Goal: Task Accomplishment & Management: Complete application form

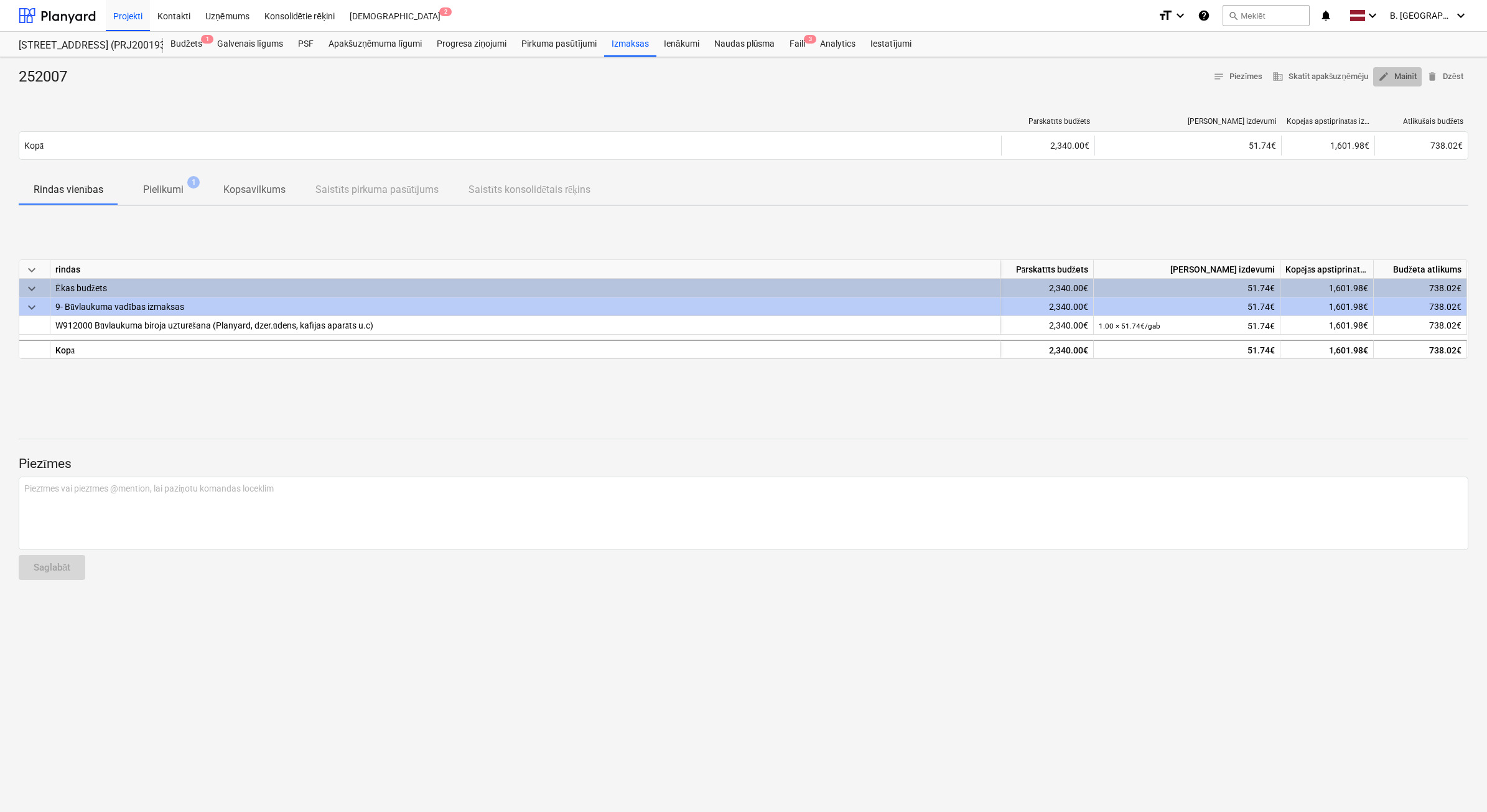
click at [1413, 81] on span "edit Mainīt" at bounding box center [1397, 77] width 38 height 14
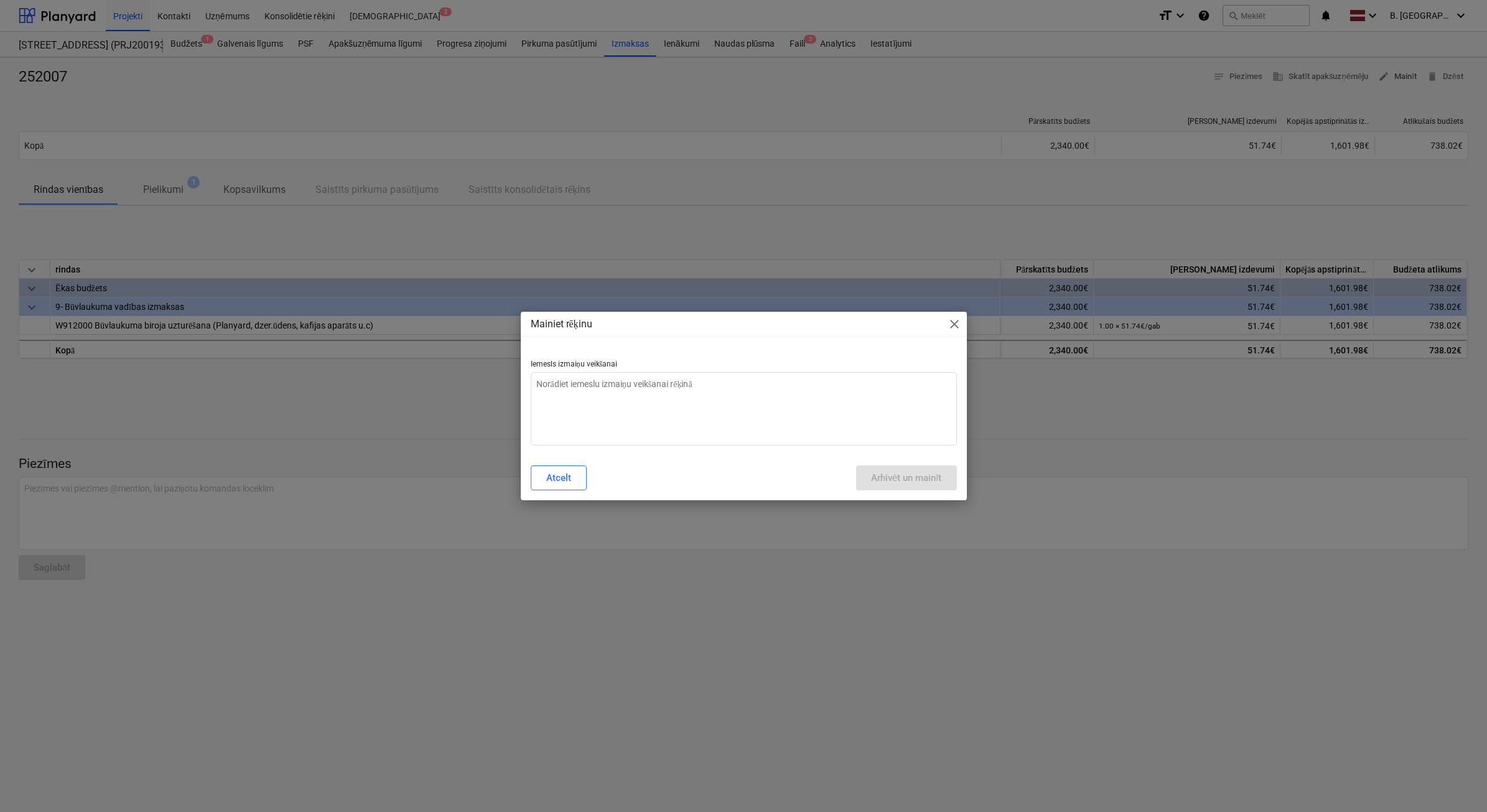
type textarea "x"
drag, startPoint x: 729, startPoint y: 418, endPoint x: 722, endPoint y: 418, distance: 7.0
click at [728, 418] on textarea at bounding box center [744, 408] width 426 height 73
type textarea "N"
type textarea "x"
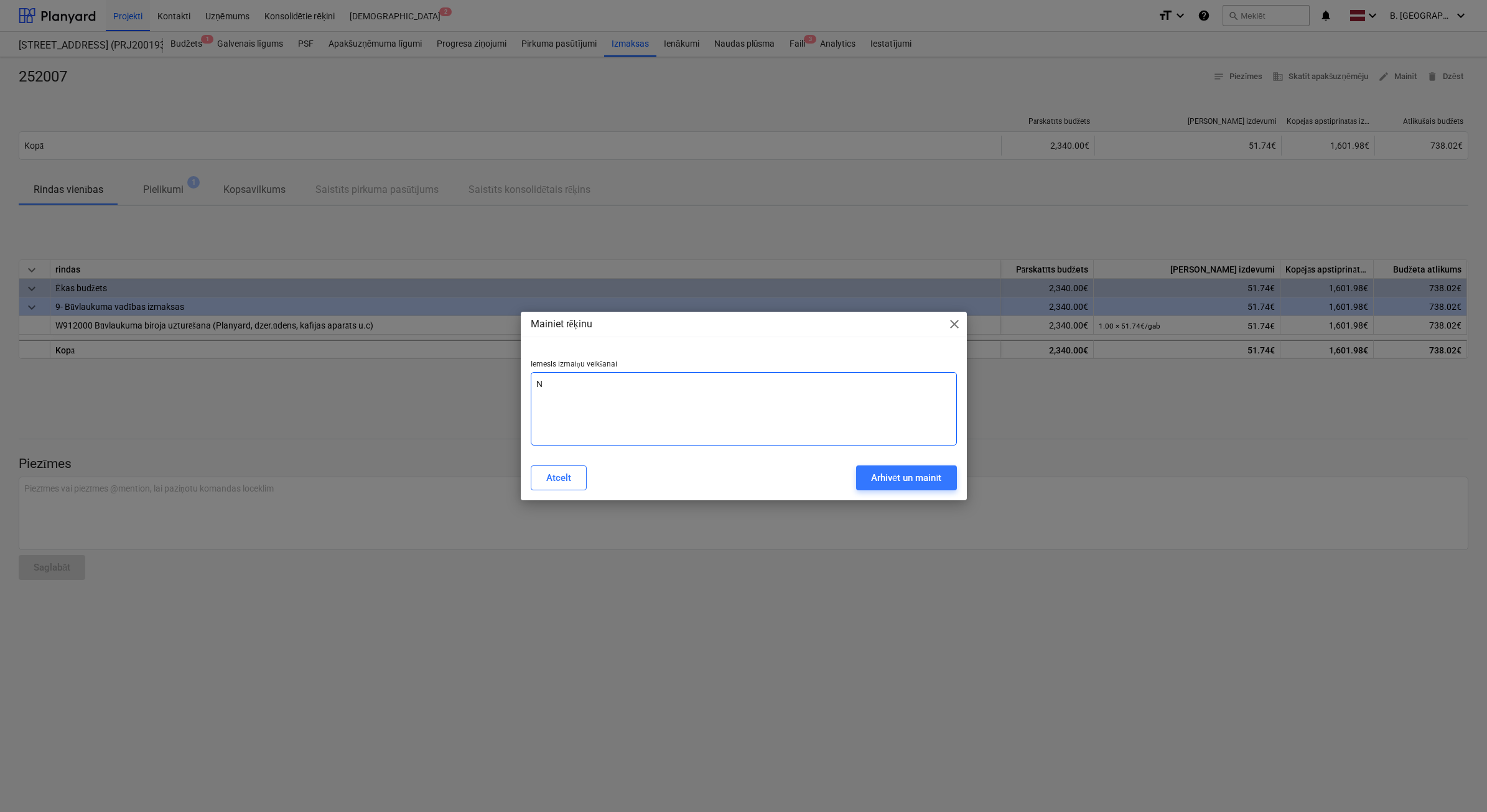
type textarea "Ne"
type textarea "x"
type textarea "Nep"
type textarea "x"
type textarea "Nepa"
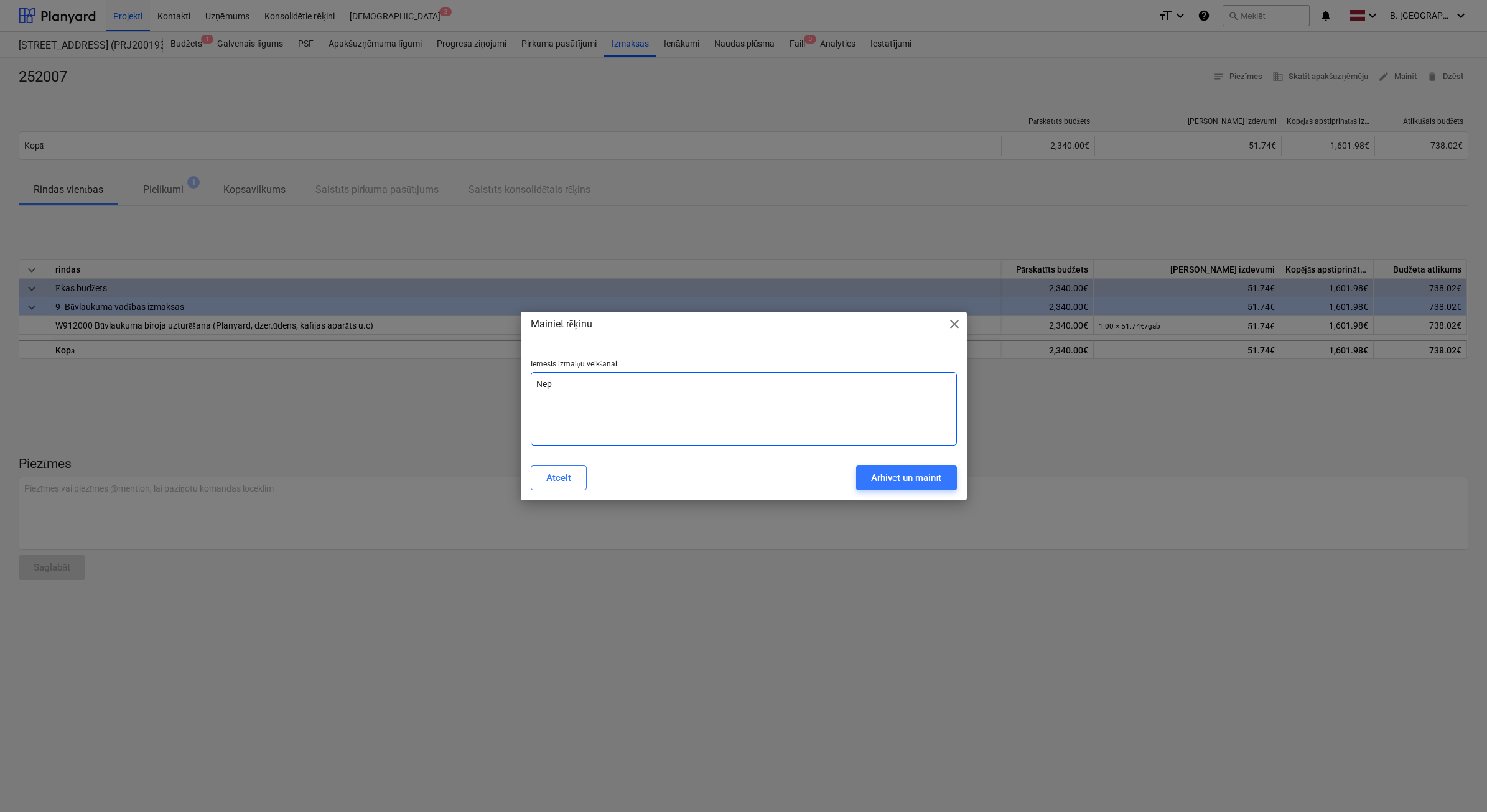
type textarea "x"
type textarea "Nepar"
type textarea "x"
type textarea "Nepare"
type textarea "x"
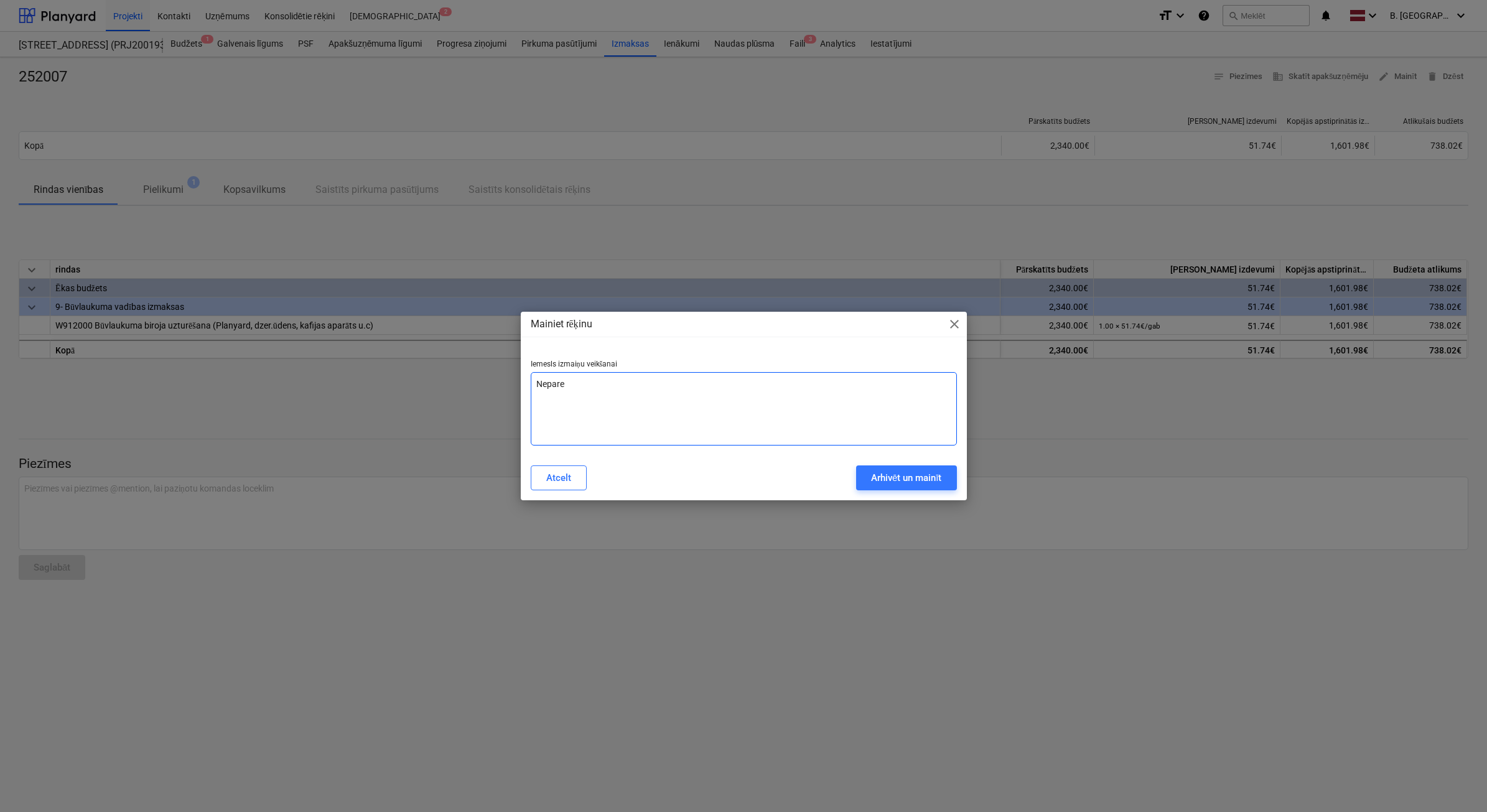
type textarea "Neparei"
type textarea "x"
type textarea "Nepareiz"
type textarea "x"
type textarea "Nepareiza"
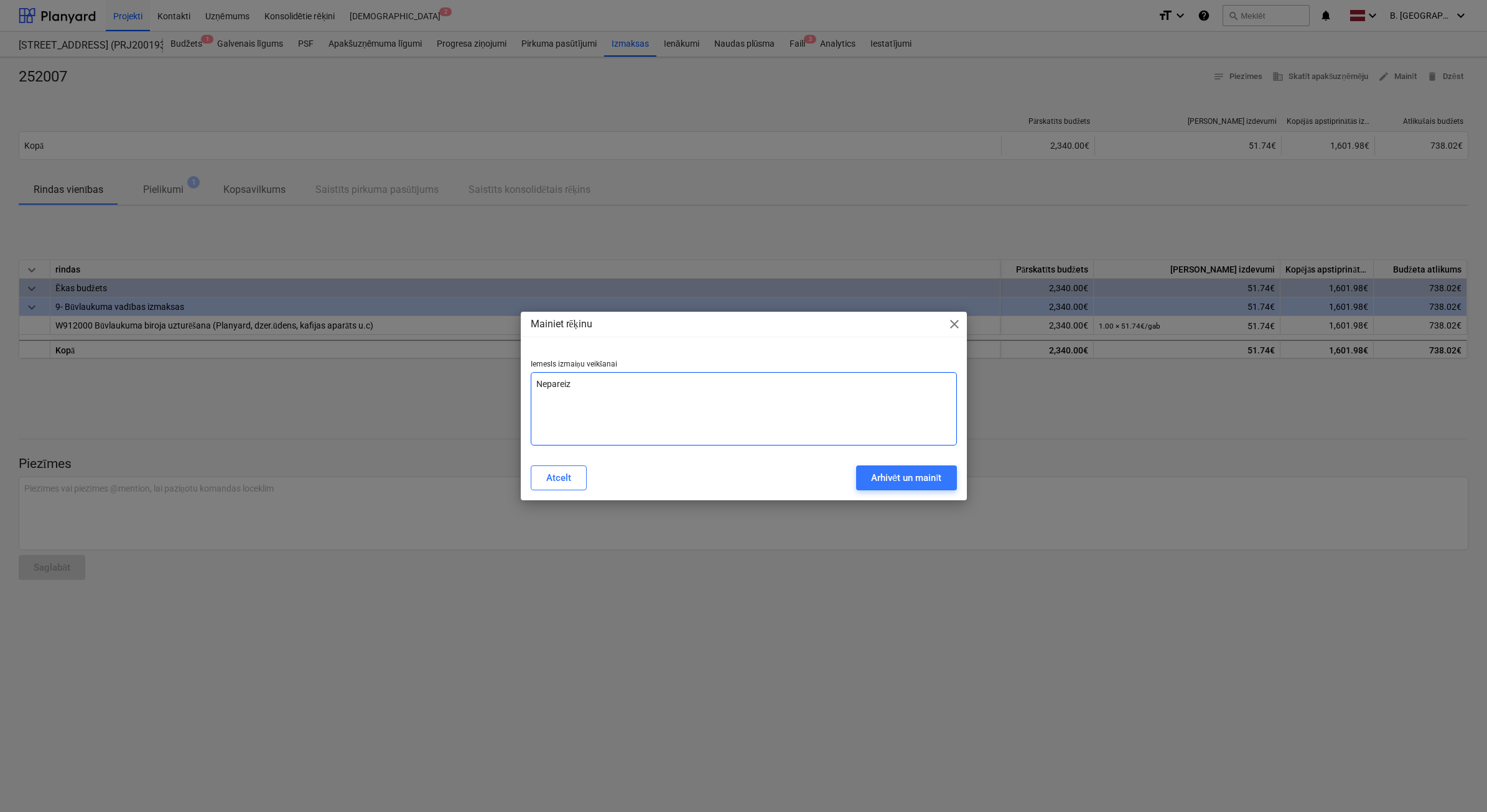
type textarea "x"
type textarea "Nepareiza"
type textarea "x"
type textarea "Nepareiza s"
type textarea "x"
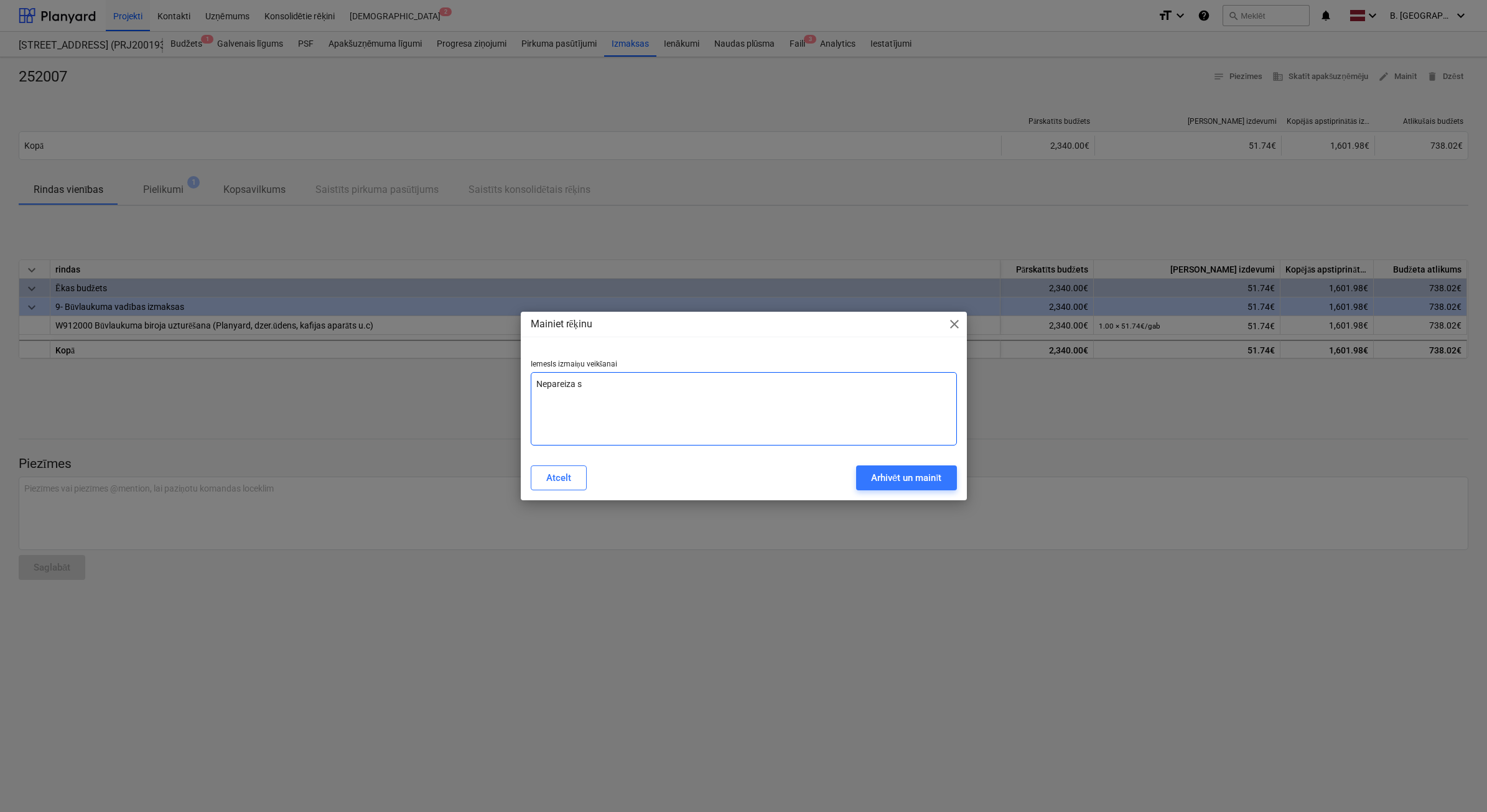
type textarea "Nepareiza su"
type textarea "x"
type textarea "Nepareiza sum"
type textarea "x"
type textarea "Nepareiza summ"
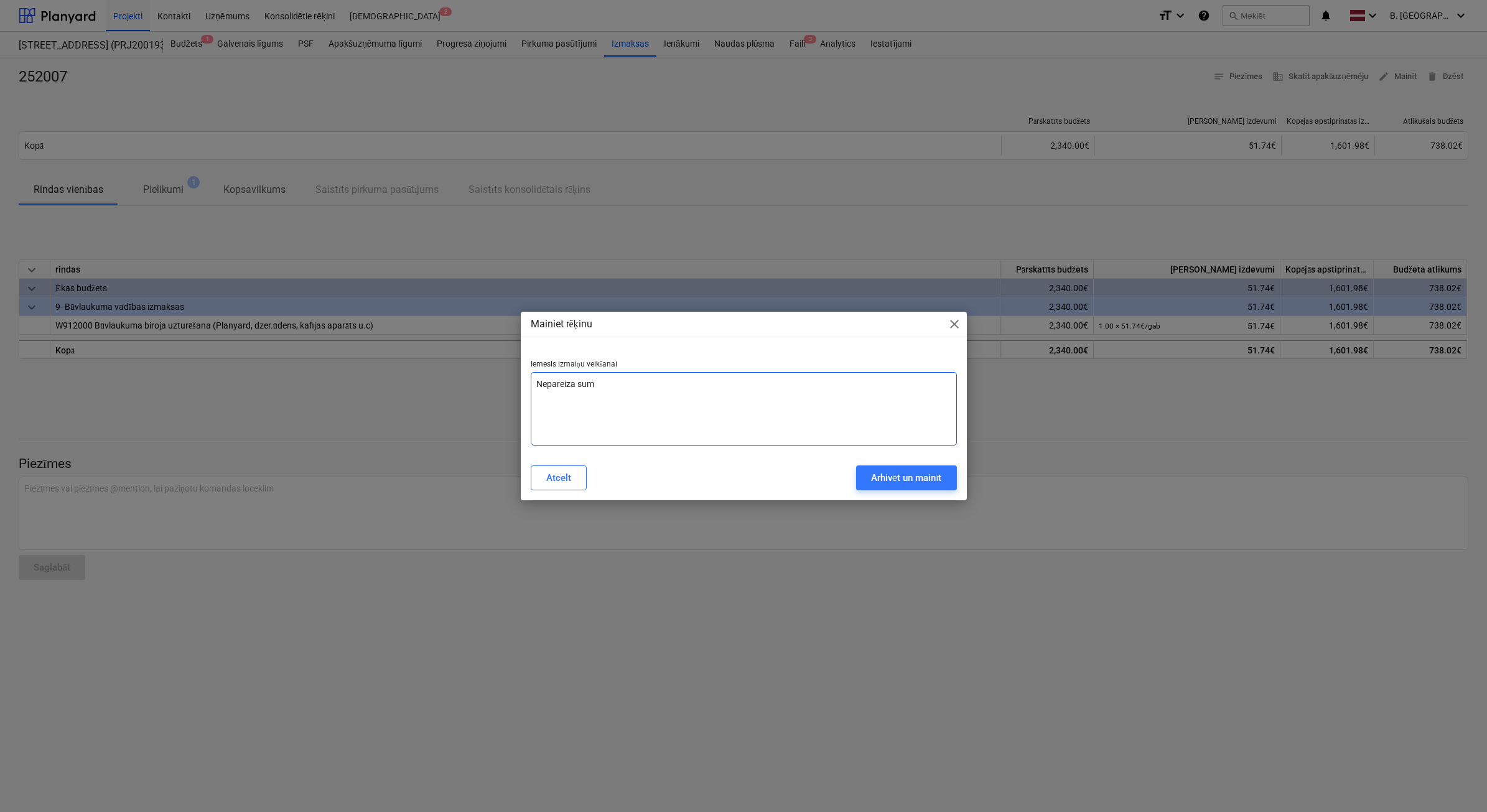
type textarea "x"
type textarea "Nepareiza summa"
type textarea "x"
type textarea "Nepareiza summa"
click at [889, 479] on div "Arhivēt un mainīt" at bounding box center [906, 477] width 71 height 16
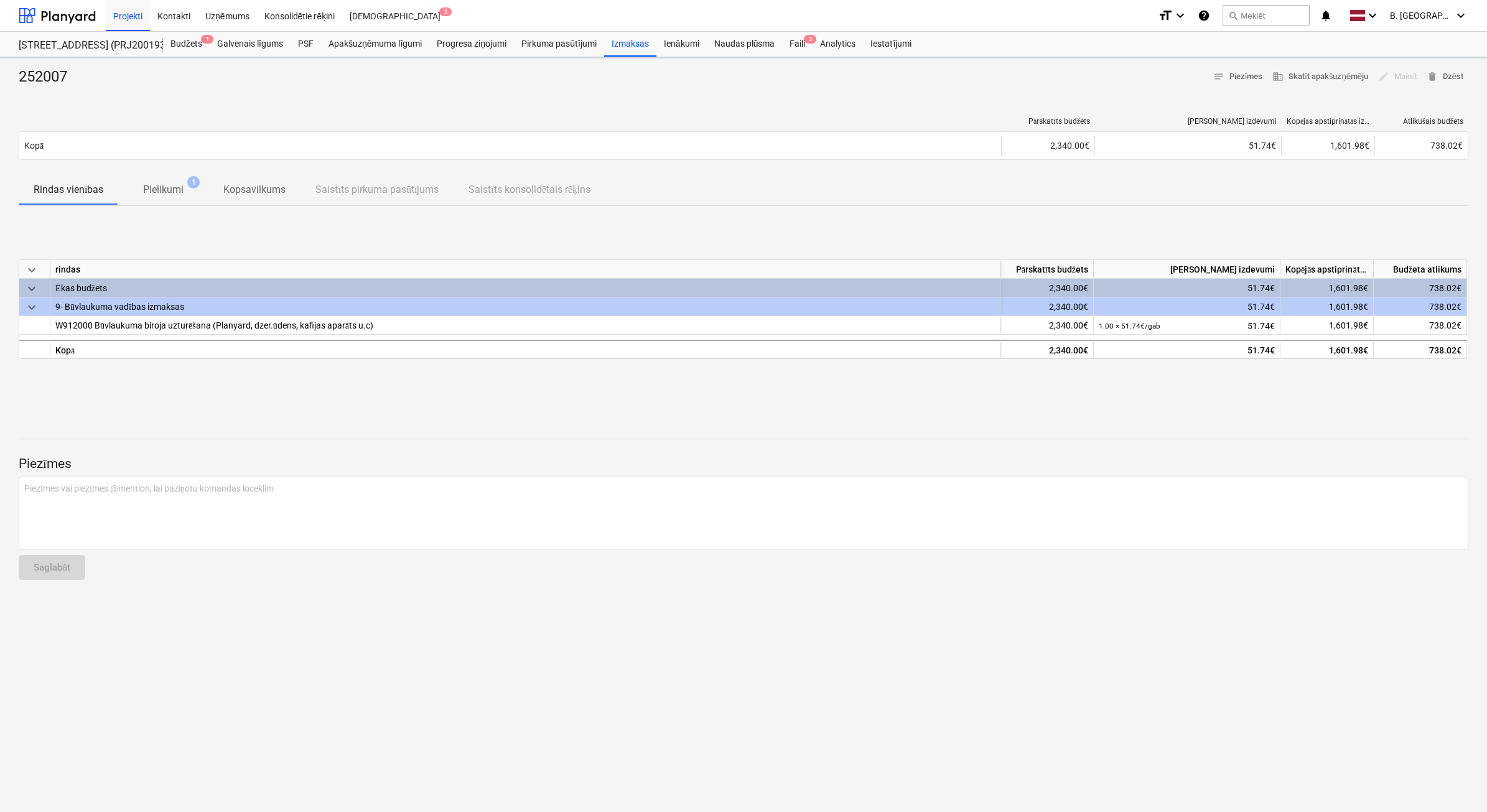
type textarea "x"
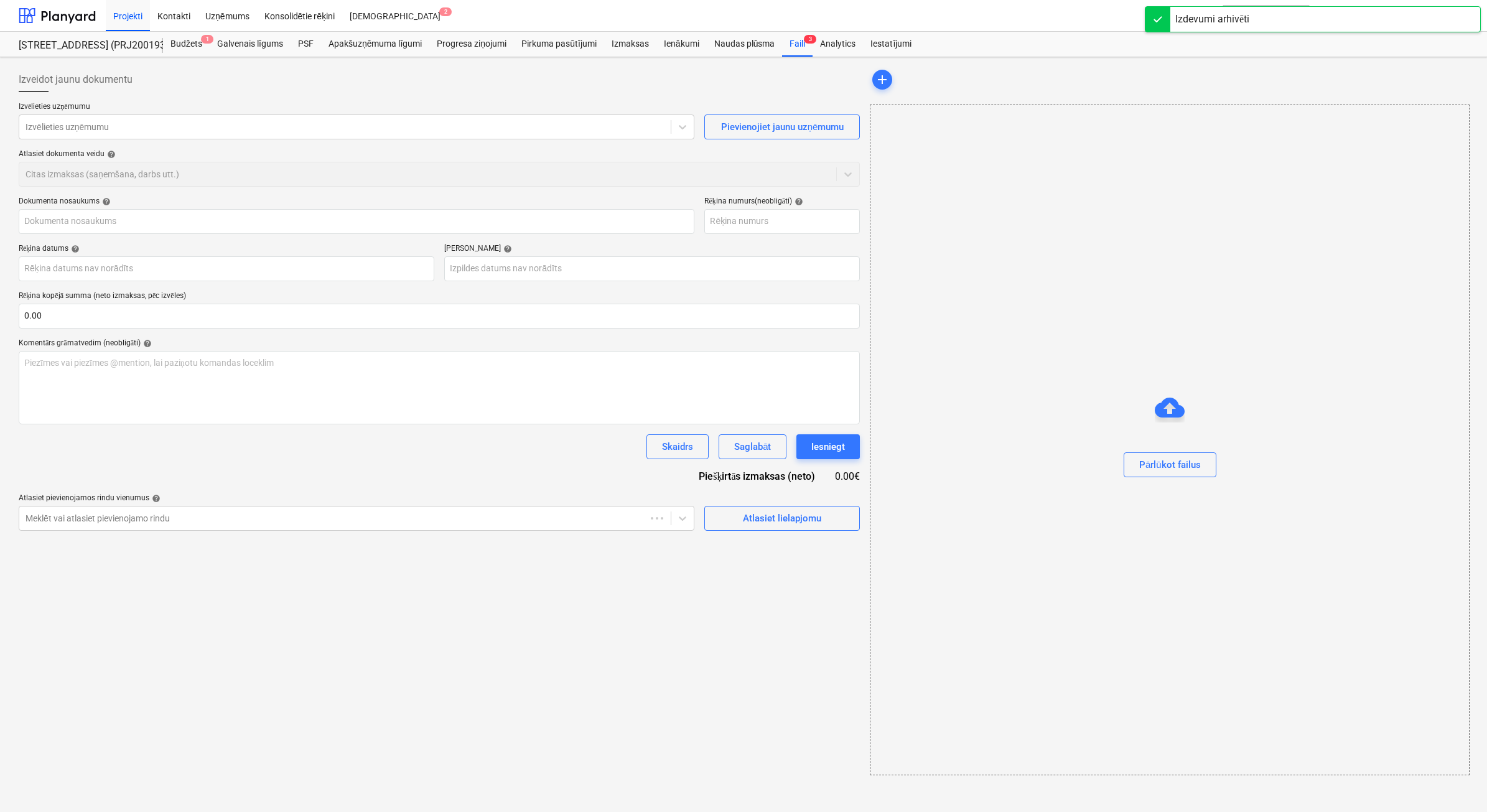
type input "252007"
type input "[DATE]"
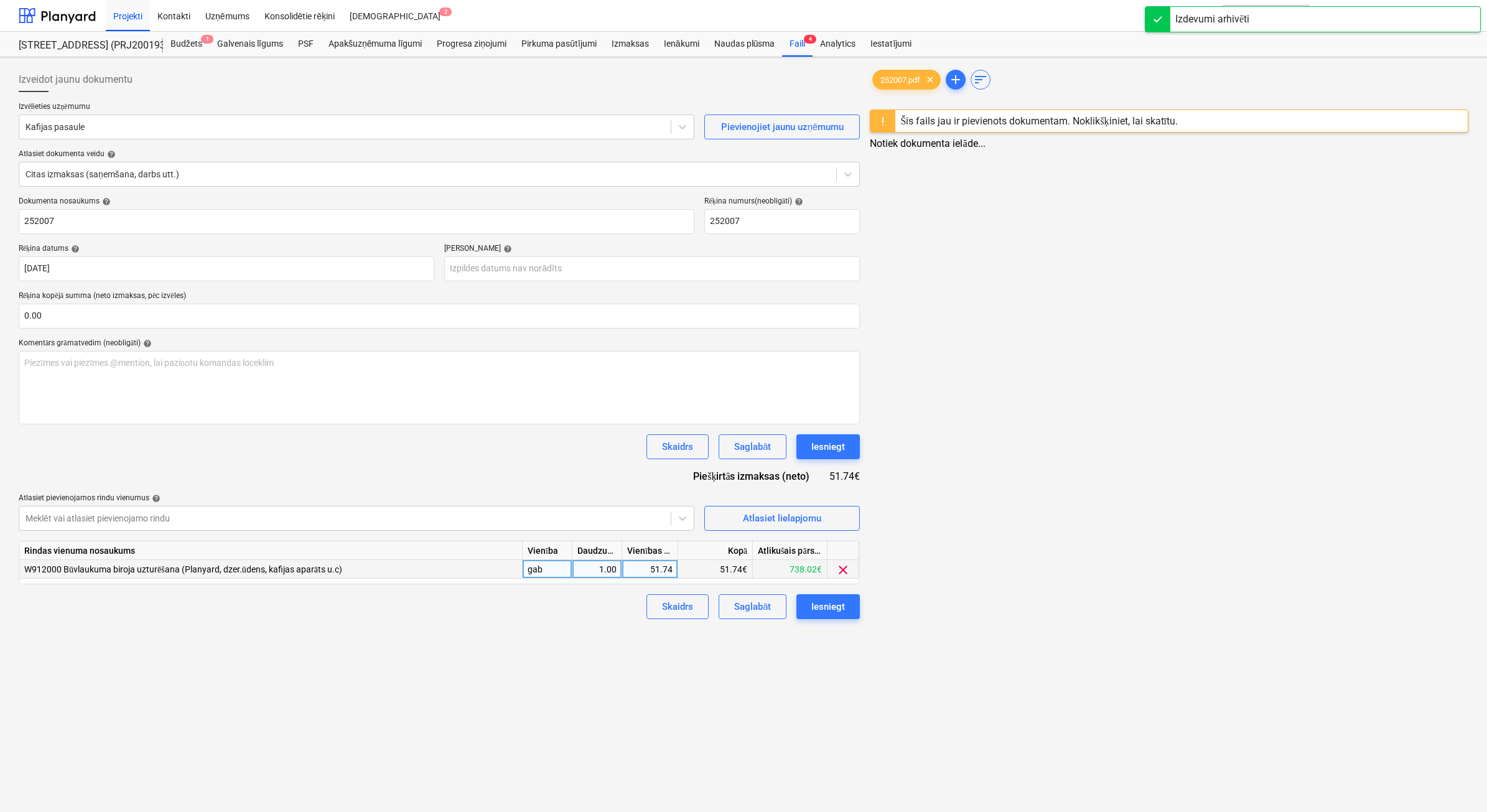
click at [638, 568] on div "51.74" at bounding box center [649, 569] width 45 height 19
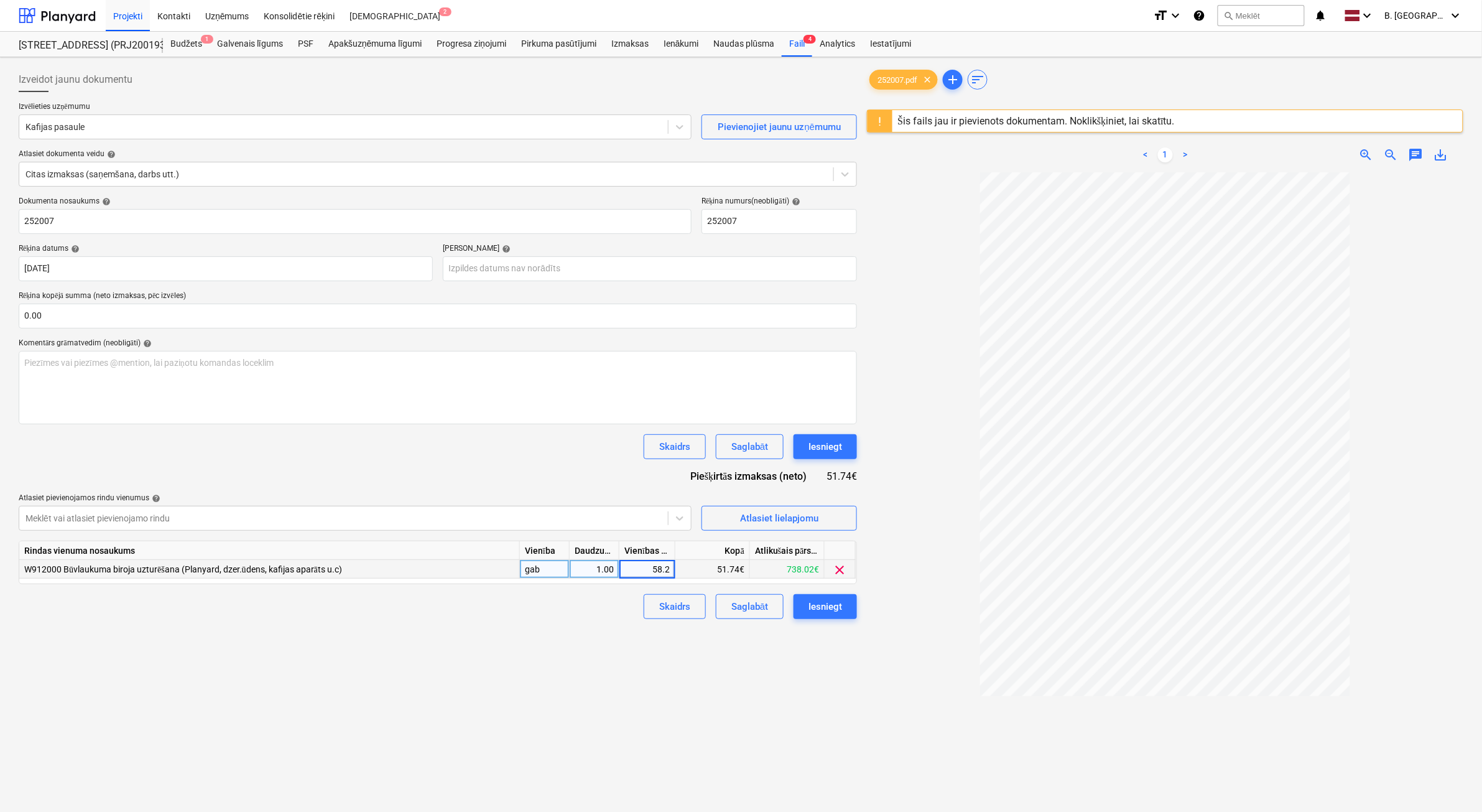
type input "58.26"
click at [812, 602] on div "Iesniegt" at bounding box center [825, 606] width 33 height 16
